Goal: Task Accomplishment & Management: Use online tool/utility

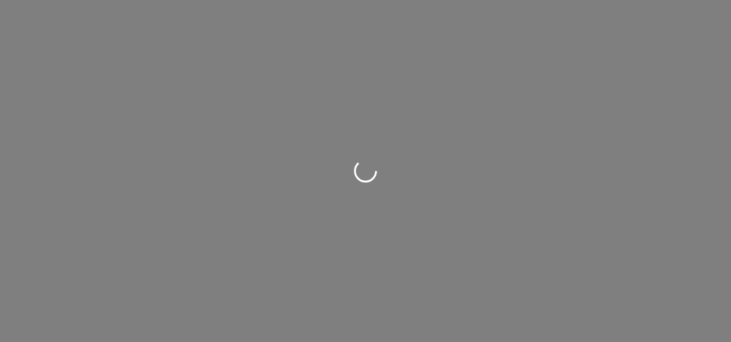
click at [191, 163] on div at bounding box center [365, 171] width 731 height 342
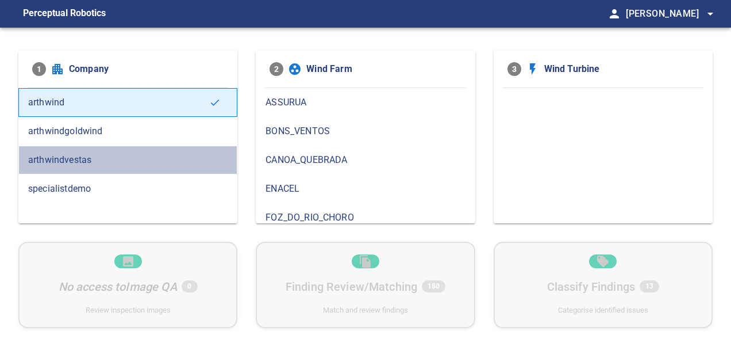
click at [107, 160] on span "arthwindvestas" at bounding box center [128, 160] width 200 height 14
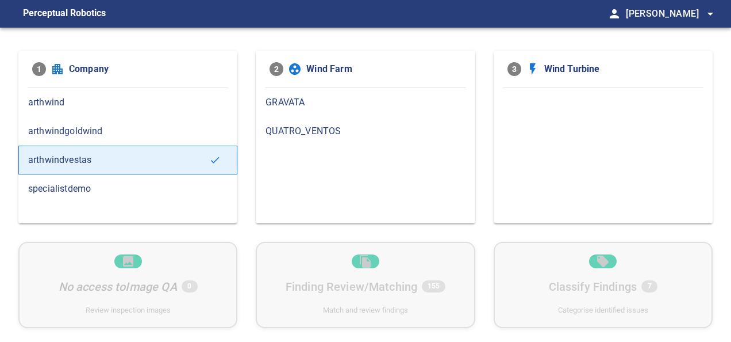
click at [302, 98] on span "GRAVATA" at bounding box center [366, 102] width 200 height 14
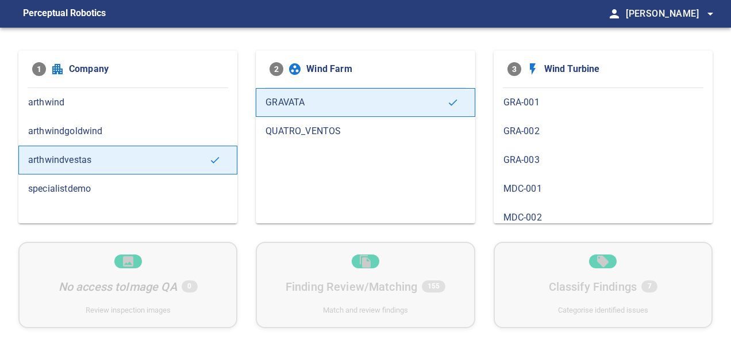
click at [538, 163] on span "GRA-003" at bounding box center [604, 160] width 200 height 14
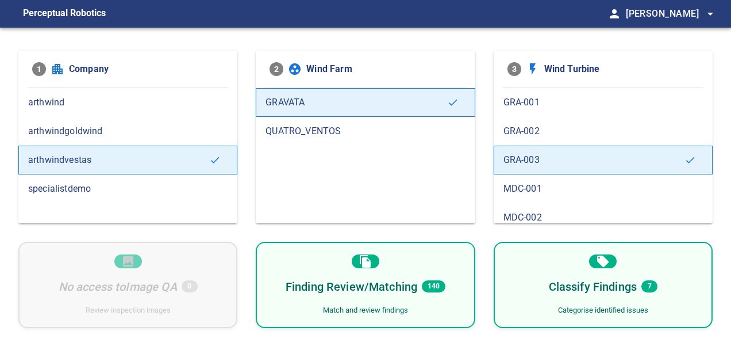
click at [364, 284] on h6 "Finding Review/Matching" at bounding box center [352, 286] width 132 height 18
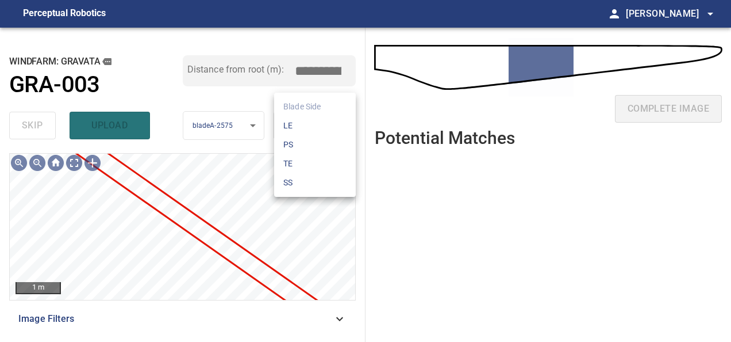
click at [285, 123] on body "**********" at bounding box center [365, 171] width 731 height 342
click at [245, 126] on div at bounding box center [365, 171] width 731 height 342
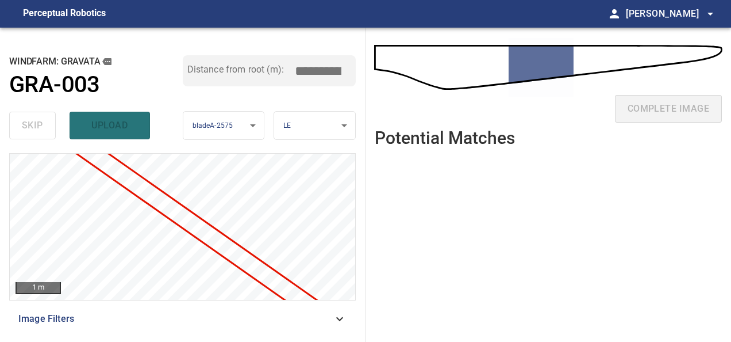
click at [248, 128] on body "**********" at bounding box center [365, 171] width 731 height 342
click at [158, 98] on div at bounding box center [365, 171] width 731 height 342
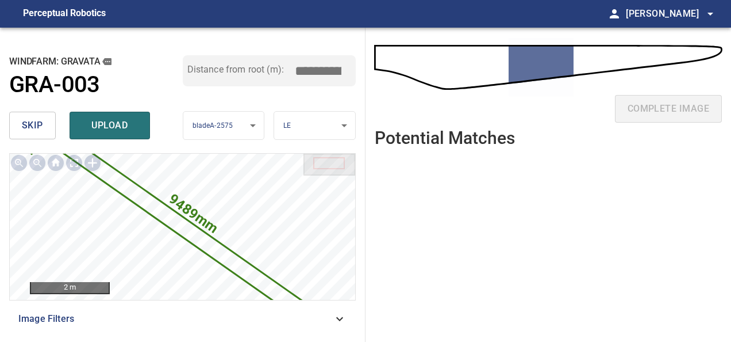
click at [41, 131] on span "skip" at bounding box center [32, 125] width 21 height 16
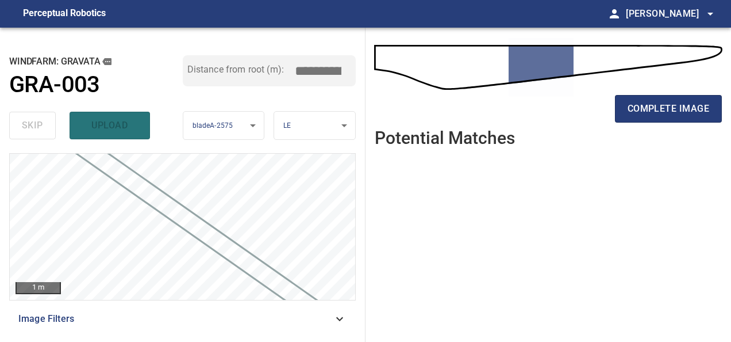
click at [174, 130] on div "skip upload" at bounding box center [96, 125] width 174 height 37
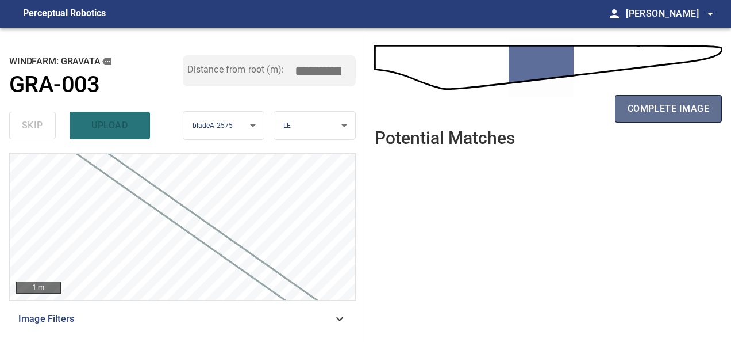
click at [634, 110] on span "complete image" at bounding box center [669, 109] width 82 height 16
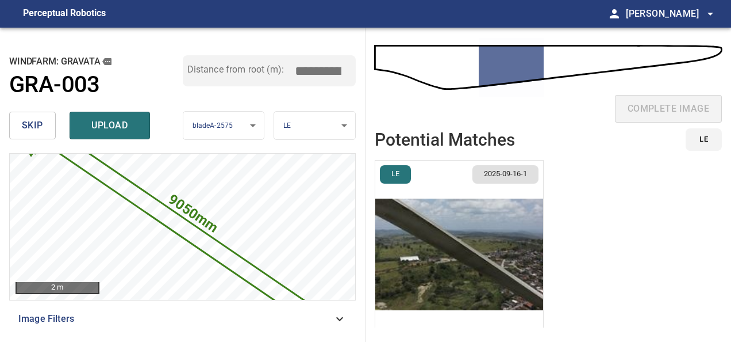
click at [31, 124] on span "skip" at bounding box center [32, 125] width 21 height 16
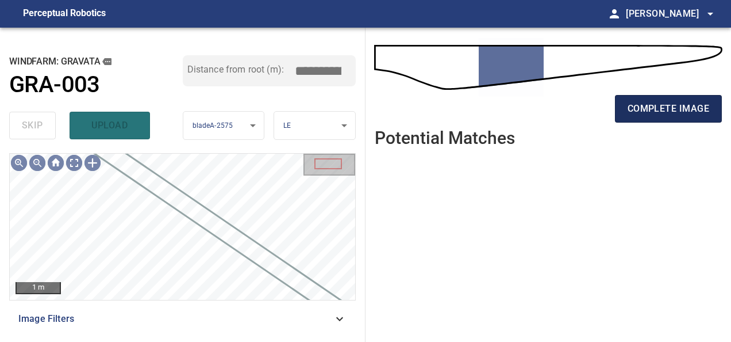
click at [691, 114] on span "complete image" at bounding box center [669, 109] width 82 height 16
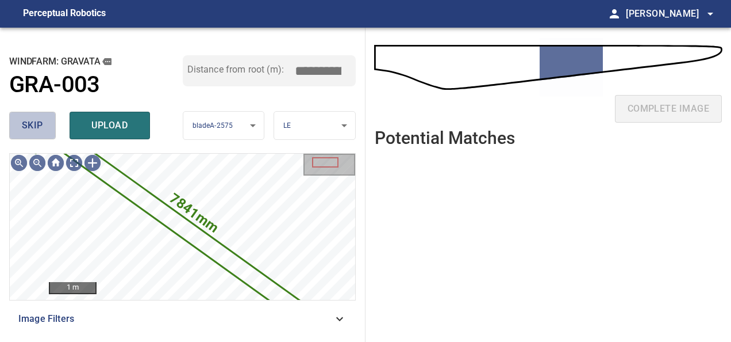
click at [36, 135] on button "skip" at bounding box center [32, 126] width 47 height 28
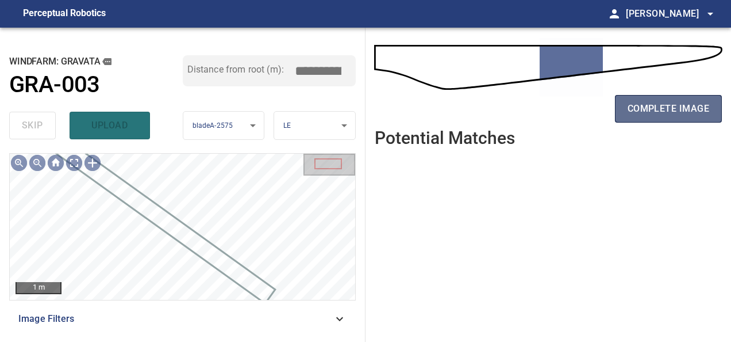
click at [681, 110] on span "complete image" at bounding box center [669, 109] width 82 height 16
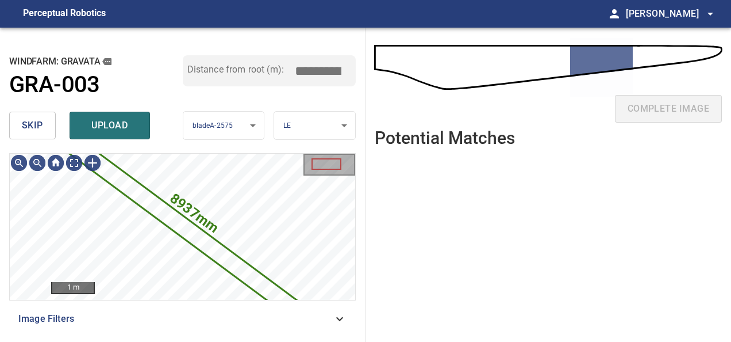
click at [43, 129] on button "skip" at bounding box center [32, 126] width 47 height 28
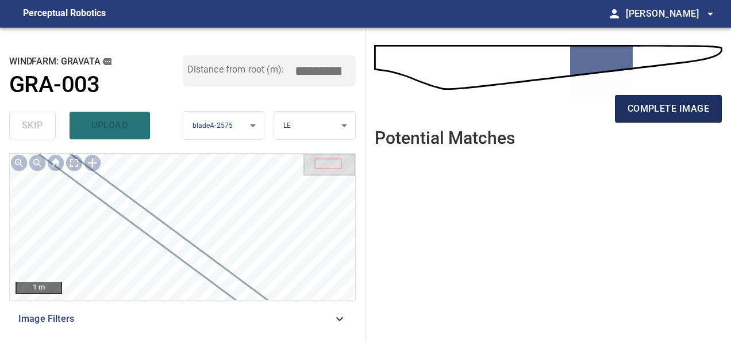
click at [666, 109] on span "complete image" at bounding box center [669, 109] width 82 height 16
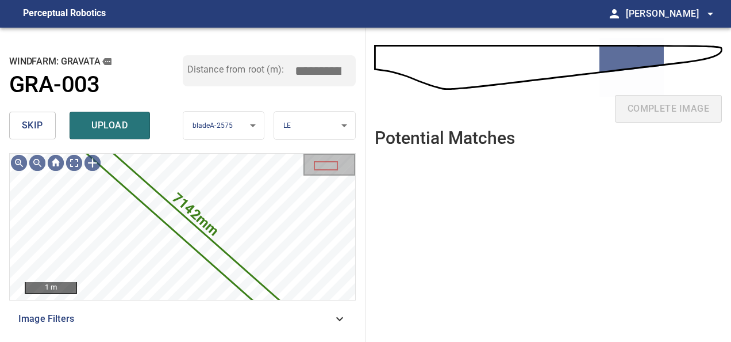
click at [30, 121] on span "skip" at bounding box center [32, 125] width 21 height 16
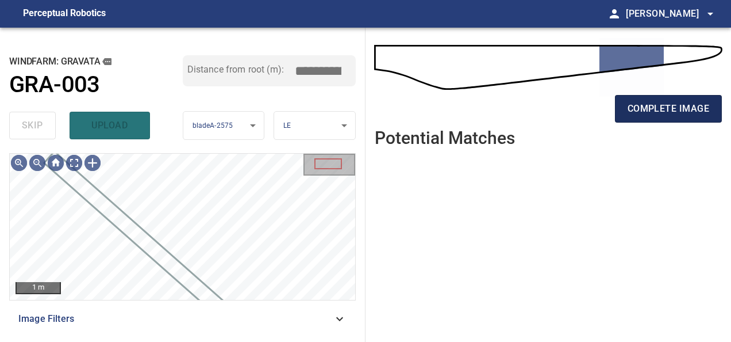
click at [695, 112] on span "complete image" at bounding box center [669, 109] width 82 height 16
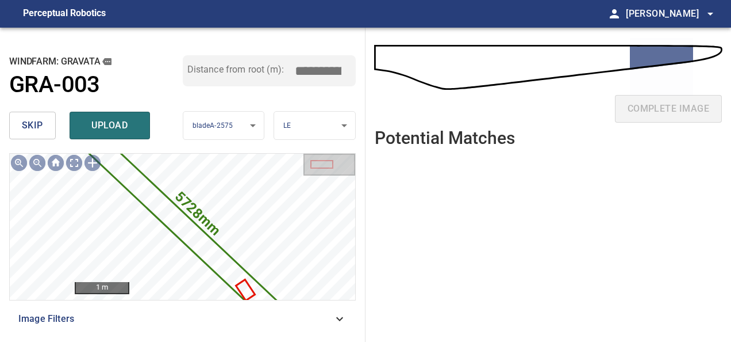
click at [24, 129] on span "skip" at bounding box center [32, 125] width 21 height 16
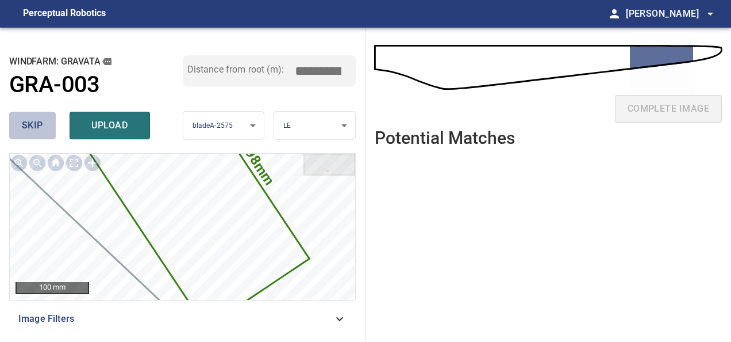
click at [40, 126] on span "skip" at bounding box center [32, 125] width 21 height 16
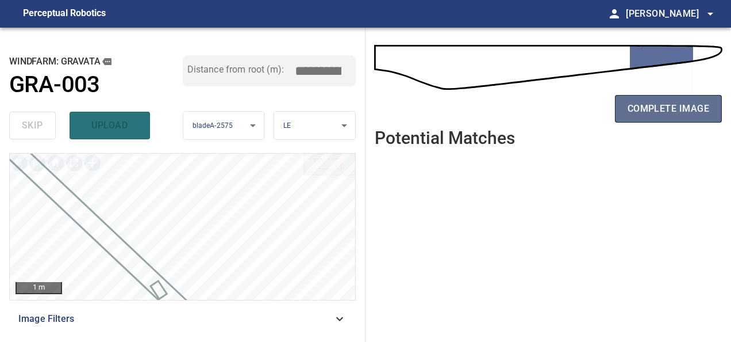
click at [683, 113] on span "complete image" at bounding box center [669, 109] width 82 height 16
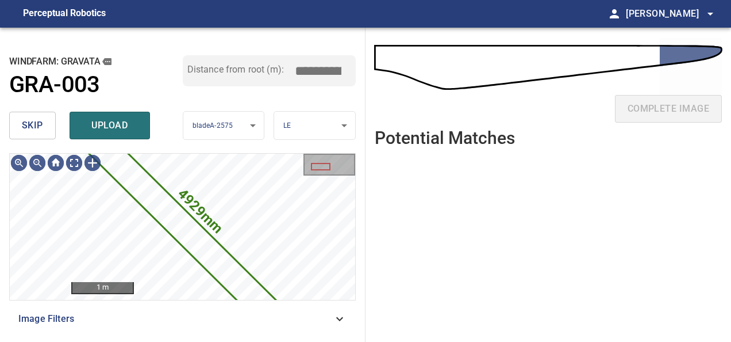
click at [52, 126] on button "skip" at bounding box center [32, 126] width 47 height 28
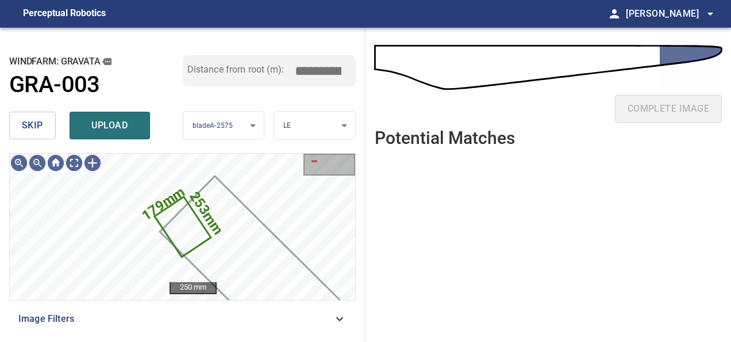
click at [37, 121] on span "skip" at bounding box center [32, 125] width 21 height 16
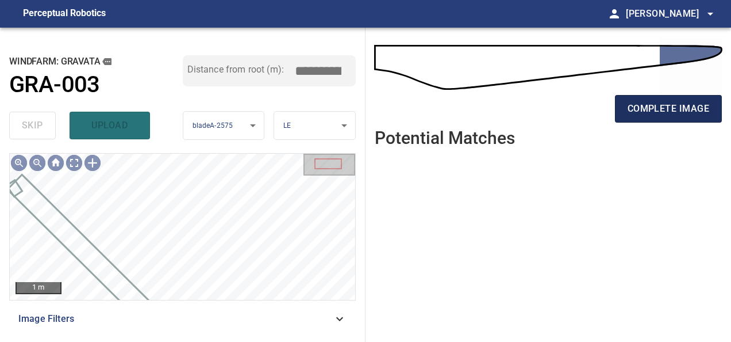
click at [668, 108] on span "complete image" at bounding box center [669, 109] width 82 height 16
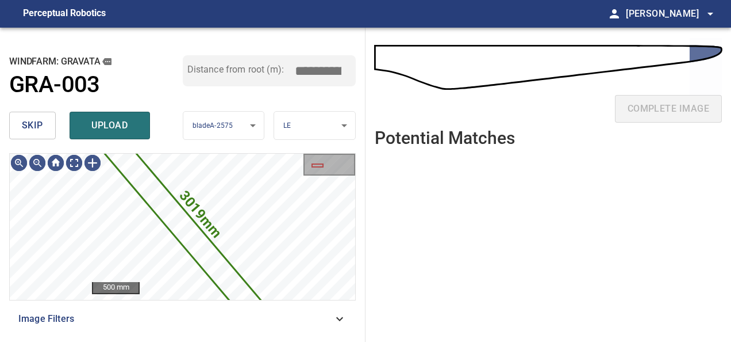
click at [36, 132] on span "skip" at bounding box center [32, 125] width 21 height 16
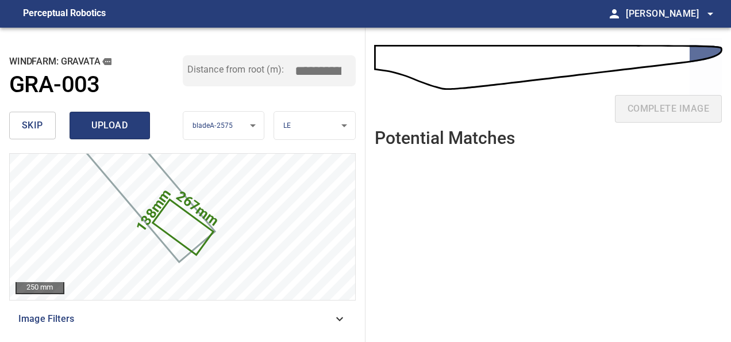
click at [116, 128] on span "upload" at bounding box center [109, 125] width 55 height 16
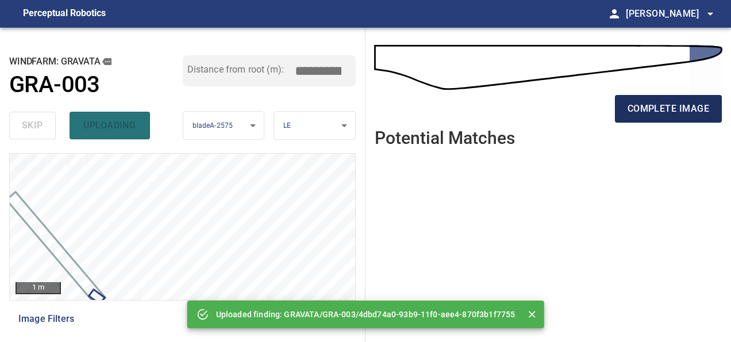
click at [688, 114] on span "complete image" at bounding box center [669, 109] width 82 height 16
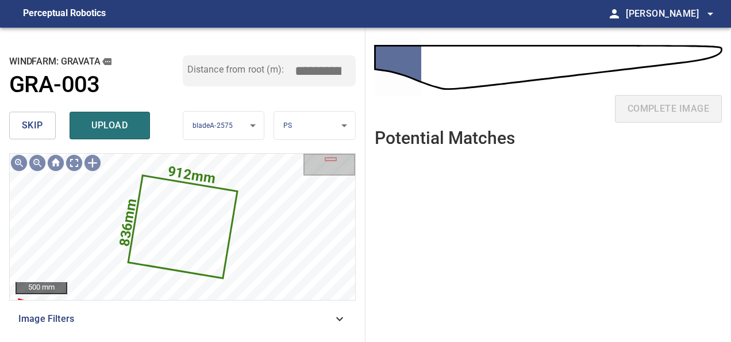
click at [45, 123] on button "skip" at bounding box center [32, 126] width 47 height 28
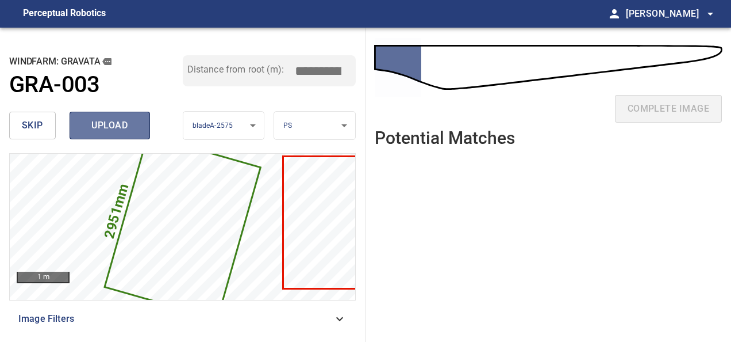
click at [118, 125] on span "upload" at bounding box center [109, 125] width 55 height 16
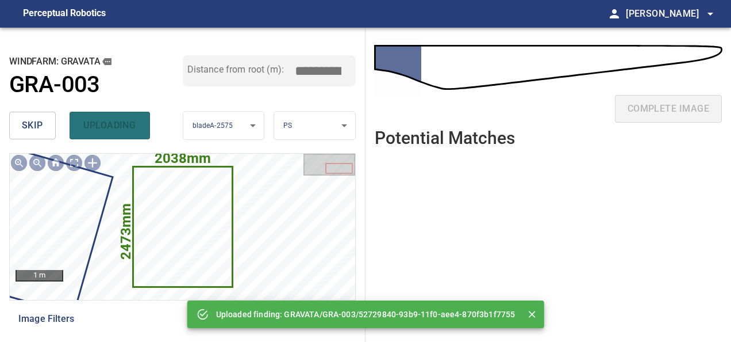
click at [43, 122] on button "skip" at bounding box center [32, 126] width 47 height 28
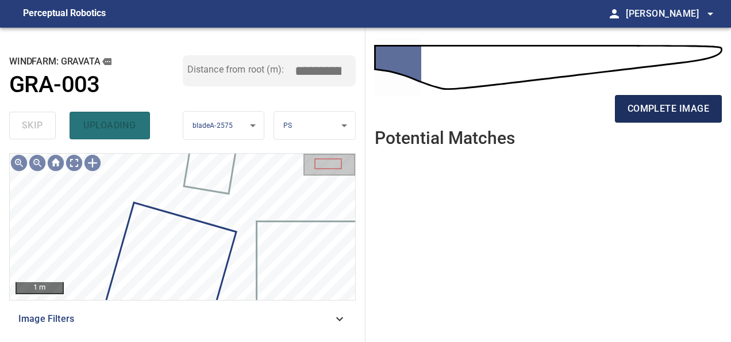
click at [687, 108] on span "complete image" at bounding box center [669, 109] width 82 height 16
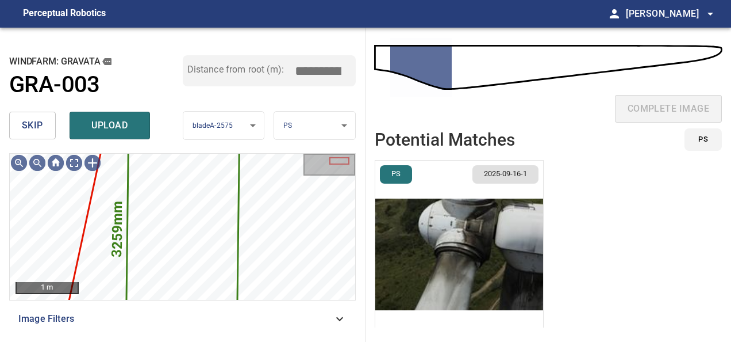
click at [48, 126] on button "skip" at bounding box center [32, 126] width 47 height 28
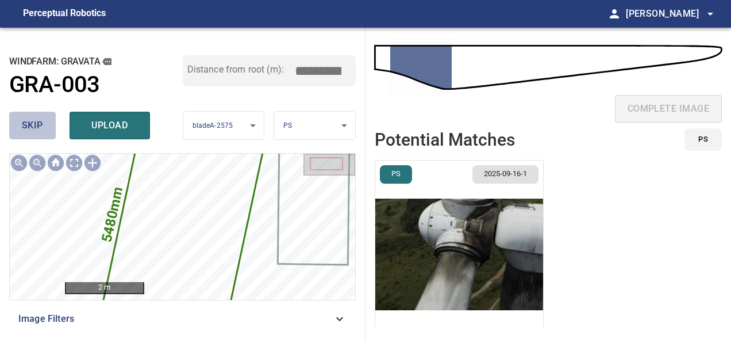
click at [47, 125] on button "skip" at bounding box center [32, 126] width 47 height 28
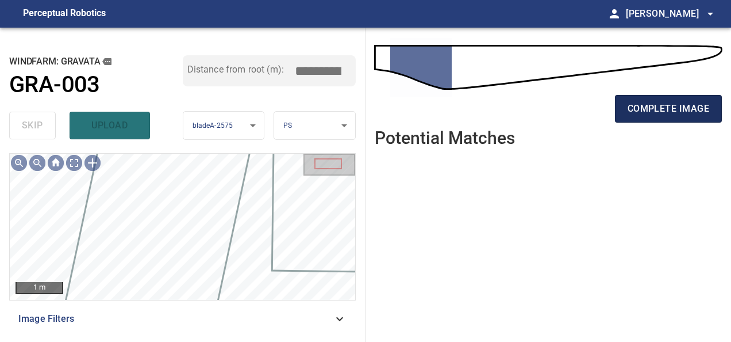
click at [702, 108] on span "complete image" at bounding box center [669, 109] width 82 height 16
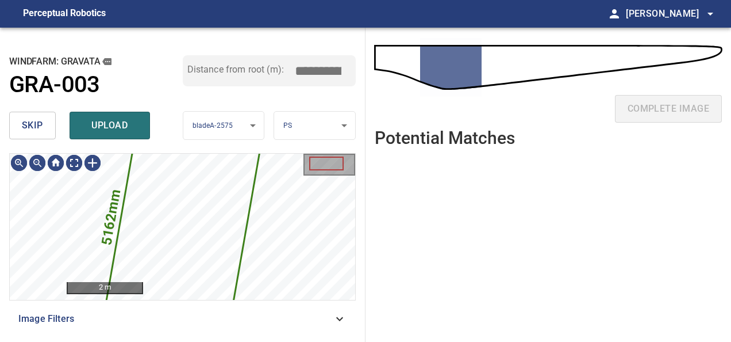
click at [39, 129] on span "skip" at bounding box center [32, 125] width 21 height 16
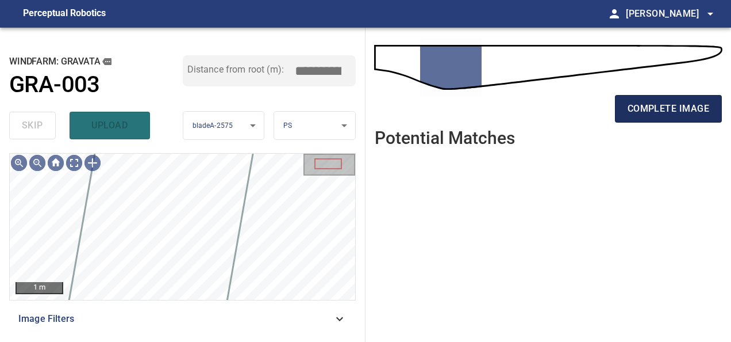
click at [670, 113] on span "complete image" at bounding box center [669, 109] width 82 height 16
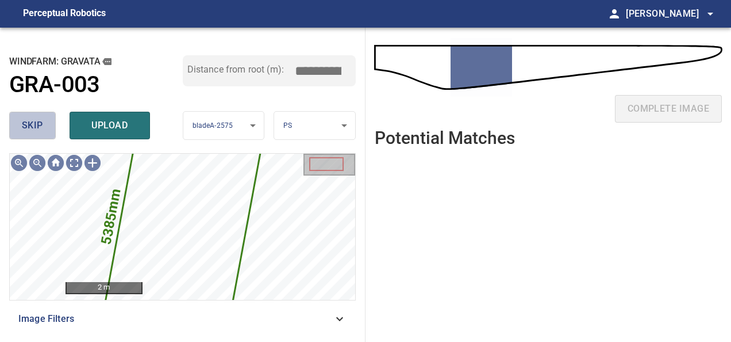
click at [40, 124] on span "skip" at bounding box center [32, 125] width 21 height 16
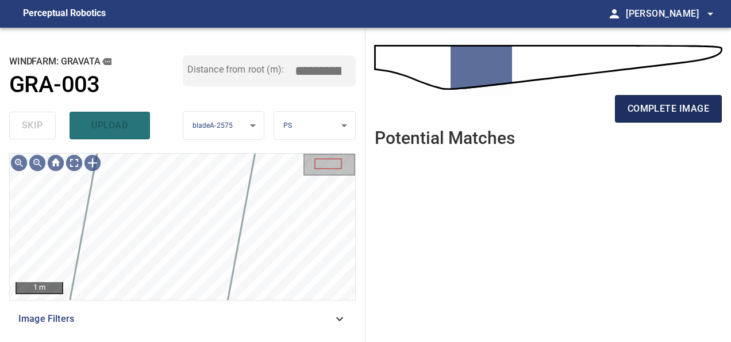
click at [683, 110] on span "complete image" at bounding box center [669, 109] width 82 height 16
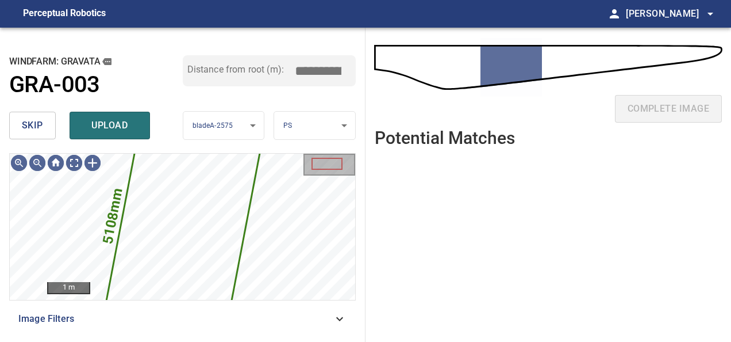
click at [47, 130] on button "skip" at bounding box center [32, 126] width 47 height 28
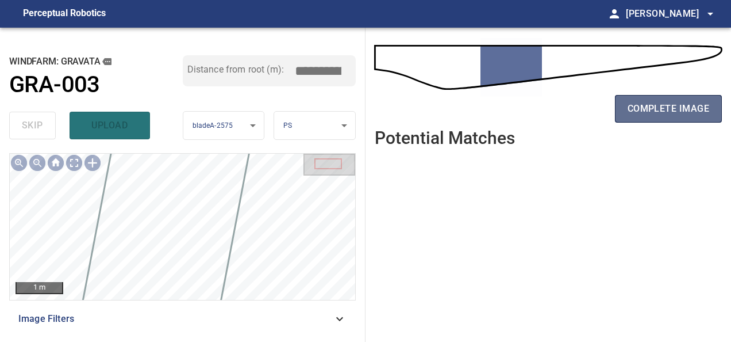
click at [655, 117] on button "complete image" at bounding box center [668, 109] width 107 height 28
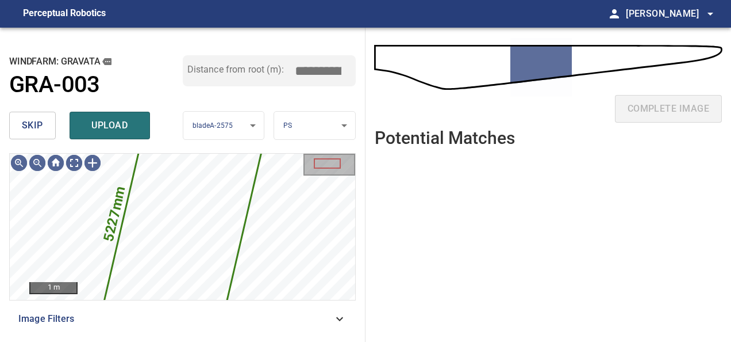
click at [49, 121] on button "skip" at bounding box center [32, 126] width 47 height 28
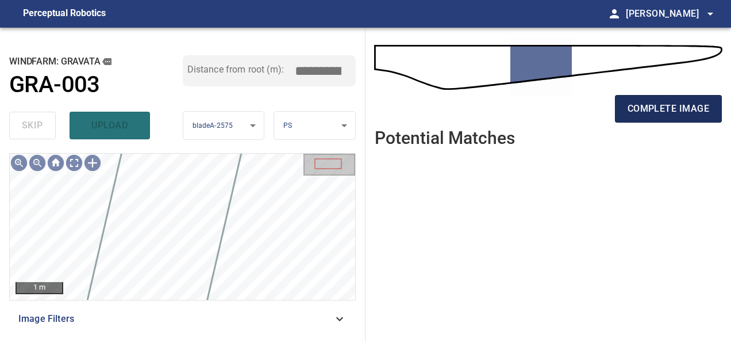
click at [699, 115] on span "complete image" at bounding box center [669, 109] width 82 height 16
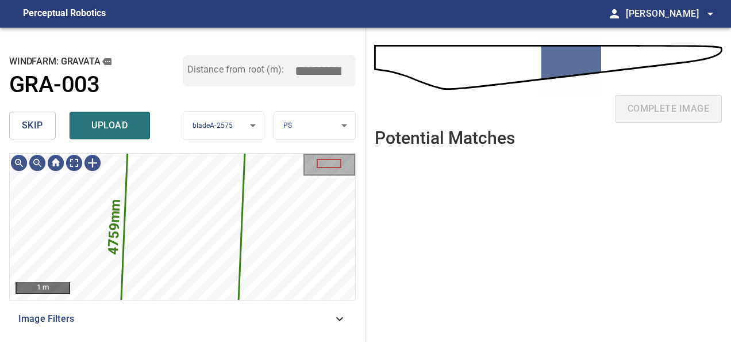
click at [38, 122] on span "skip" at bounding box center [32, 125] width 21 height 16
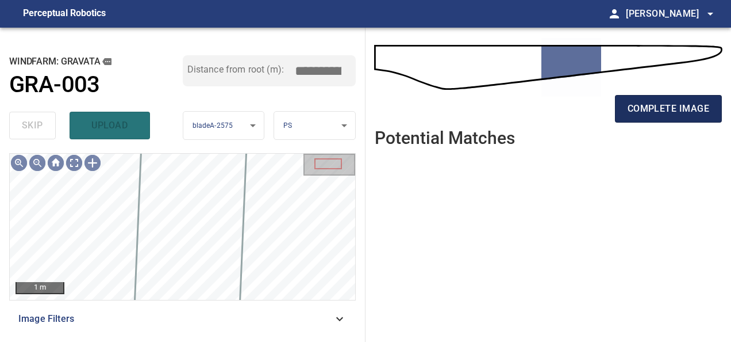
click at [700, 113] on span "complete image" at bounding box center [669, 109] width 82 height 16
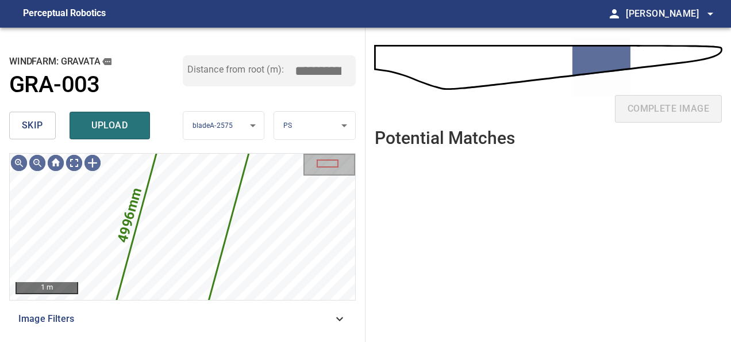
click at [10, 120] on button "skip" at bounding box center [32, 126] width 47 height 28
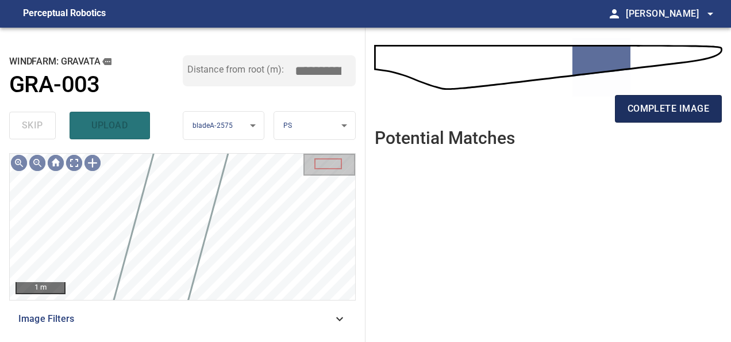
click at [654, 121] on button "complete image" at bounding box center [668, 109] width 107 height 28
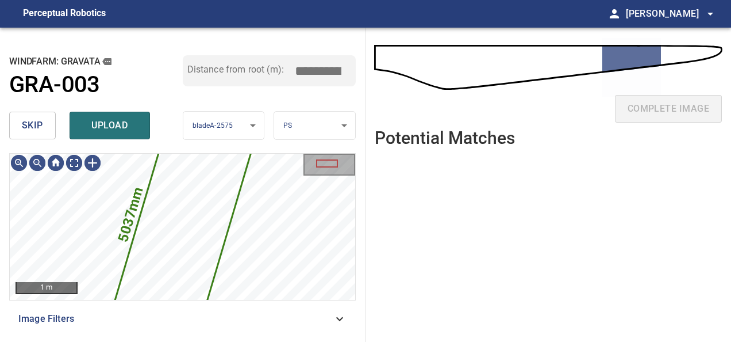
click at [37, 125] on span "skip" at bounding box center [32, 125] width 21 height 16
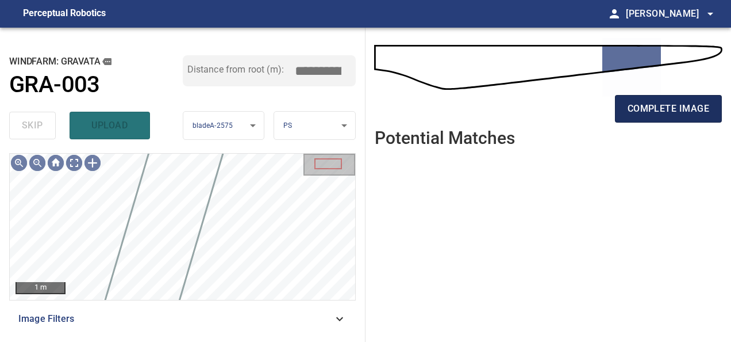
click at [664, 109] on span "complete image" at bounding box center [669, 109] width 82 height 16
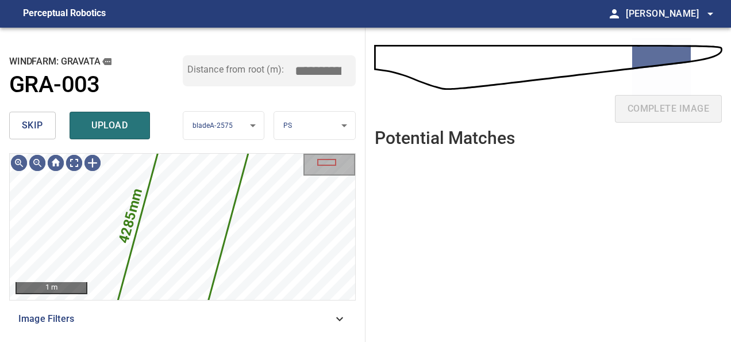
click at [38, 132] on span "skip" at bounding box center [32, 125] width 21 height 16
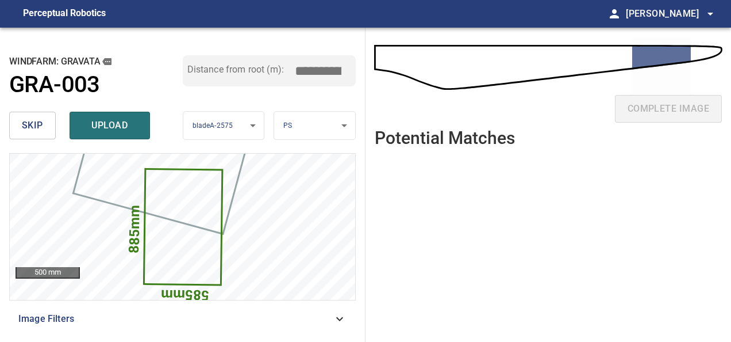
click at [38, 122] on span "skip" at bounding box center [32, 125] width 21 height 16
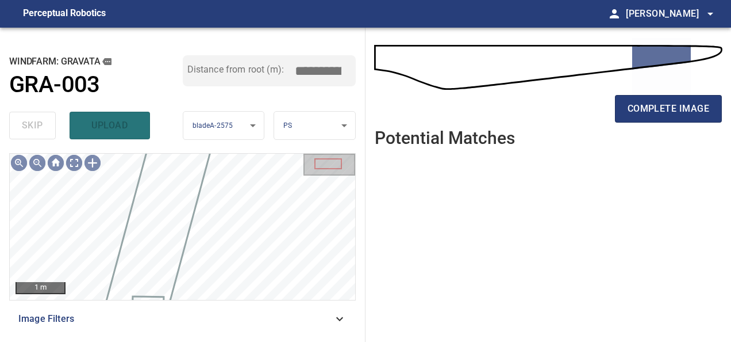
click at [38, 122] on div "skip upload" at bounding box center [96, 125] width 174 height 37
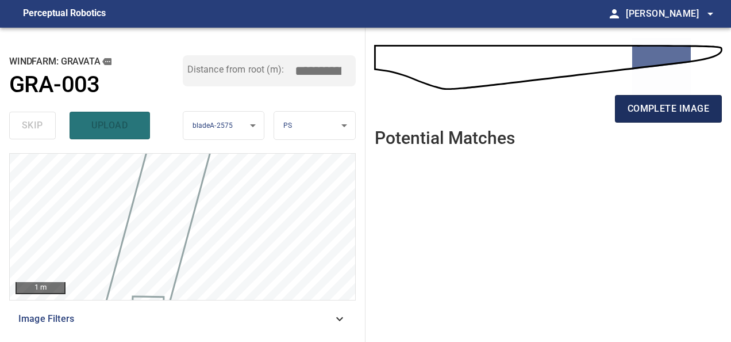
click at [712, 105] on button "complete image" at bounding box center [668, 109] width 107 height 28
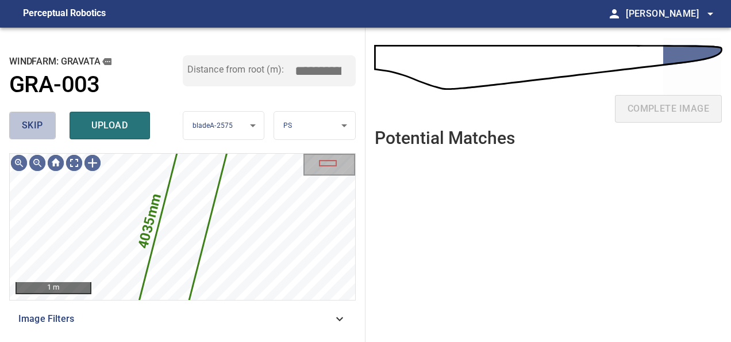
click at [32, 132] on span "skip" at bounding box center [32, 125] width 21 height 16
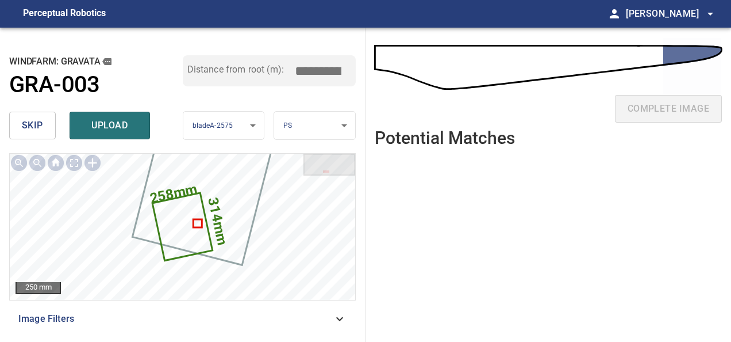
click at [47, 130] on button "skip" at bounding box center [32, 126] width 47 height 28
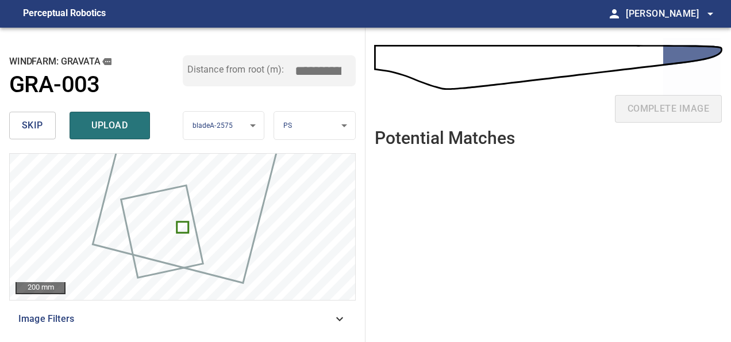
click at [25, 128] on span "skip" at bounding box center [32, 125] width 21 height 16
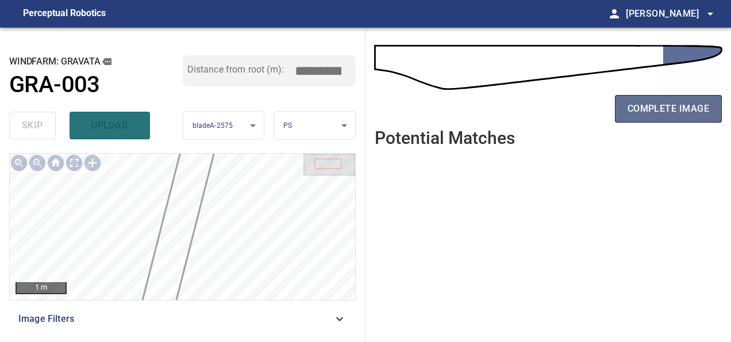
click at [674, 111] on span "complete image" at bounding box center [669, 109] width 82 height 16
